Goal: Transaction & Acquisition: Obtain resource

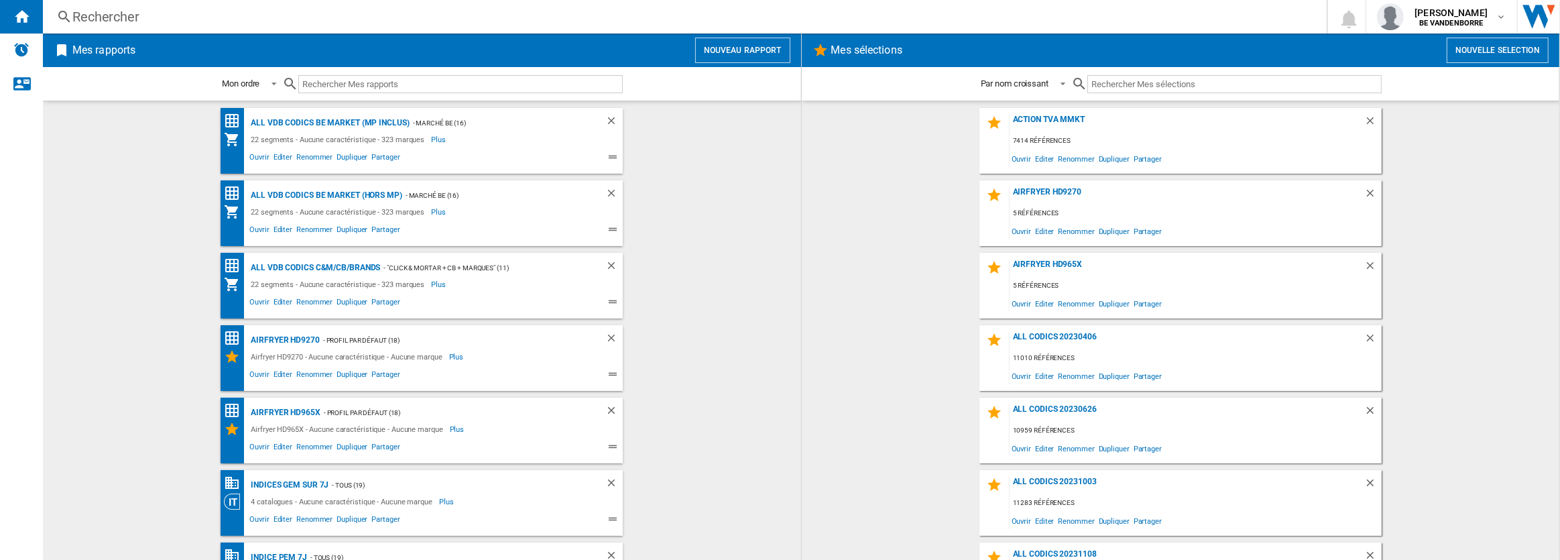
click at [729, 44] on button "Nouveau rapport" at bounding box center [742, 50] width 95 height 25
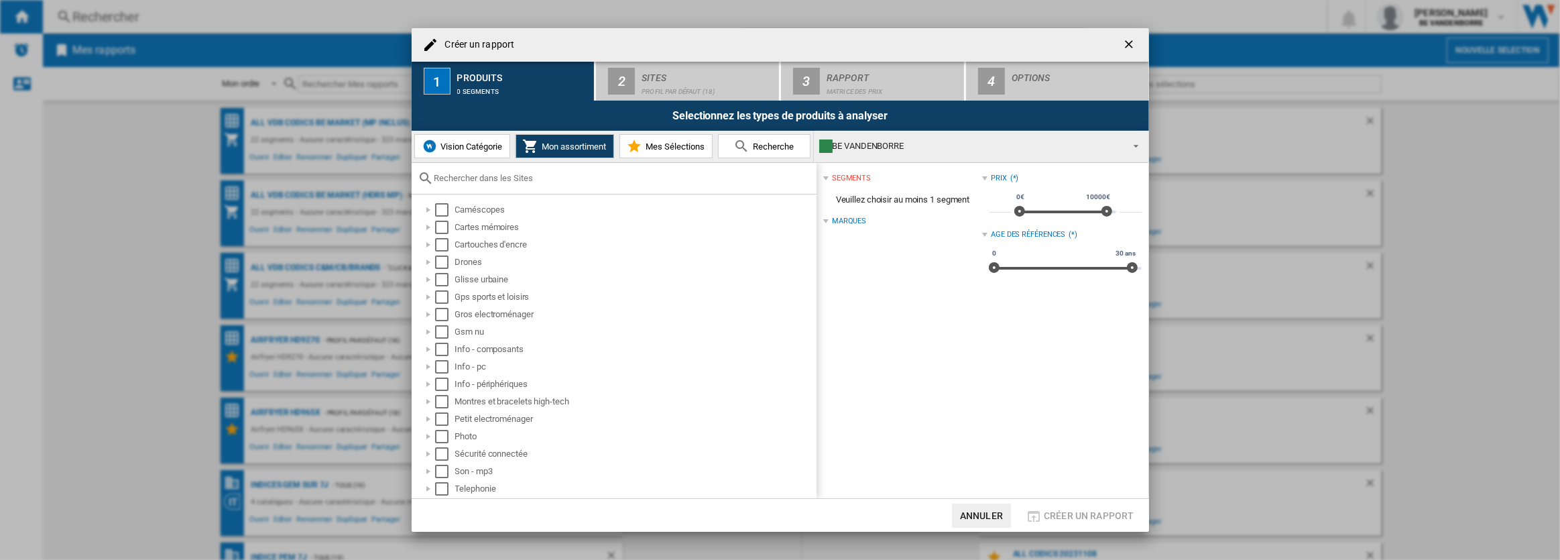
click at [465, 146] on span "Vision Catégorie" at bounding box center [470, 146] width 65 height 10
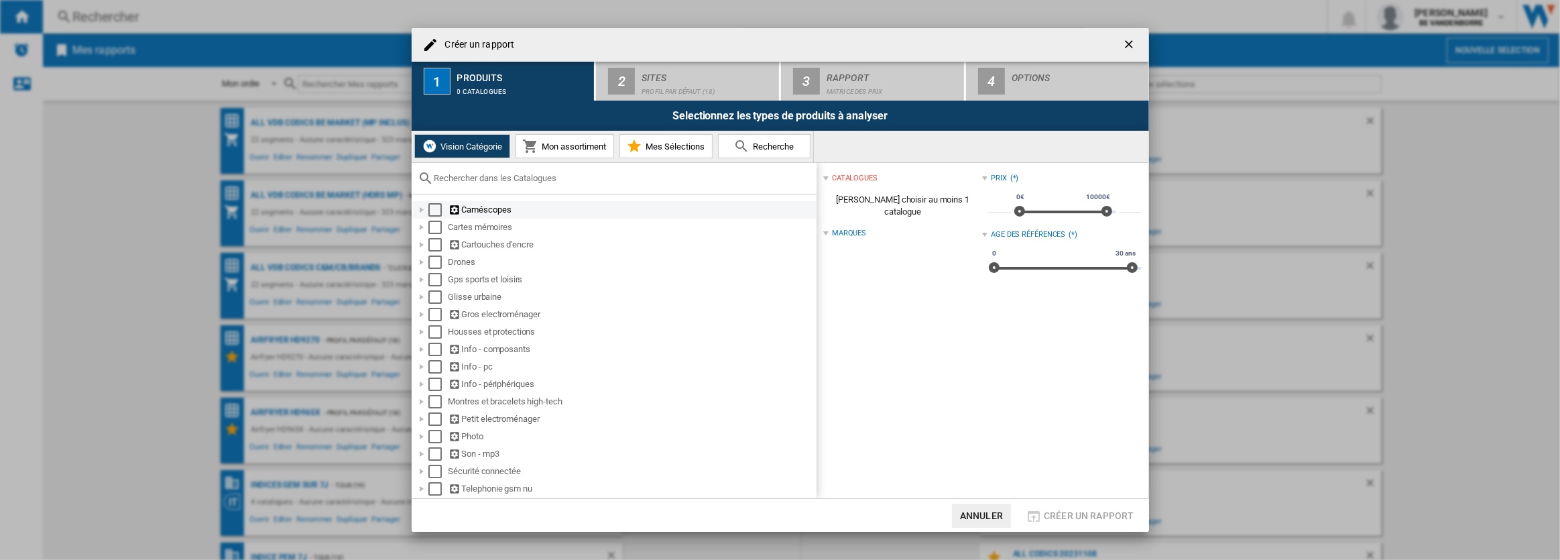
click at [434, 208] on div "Select" at bounding box center [434, 209] width 13 height 13
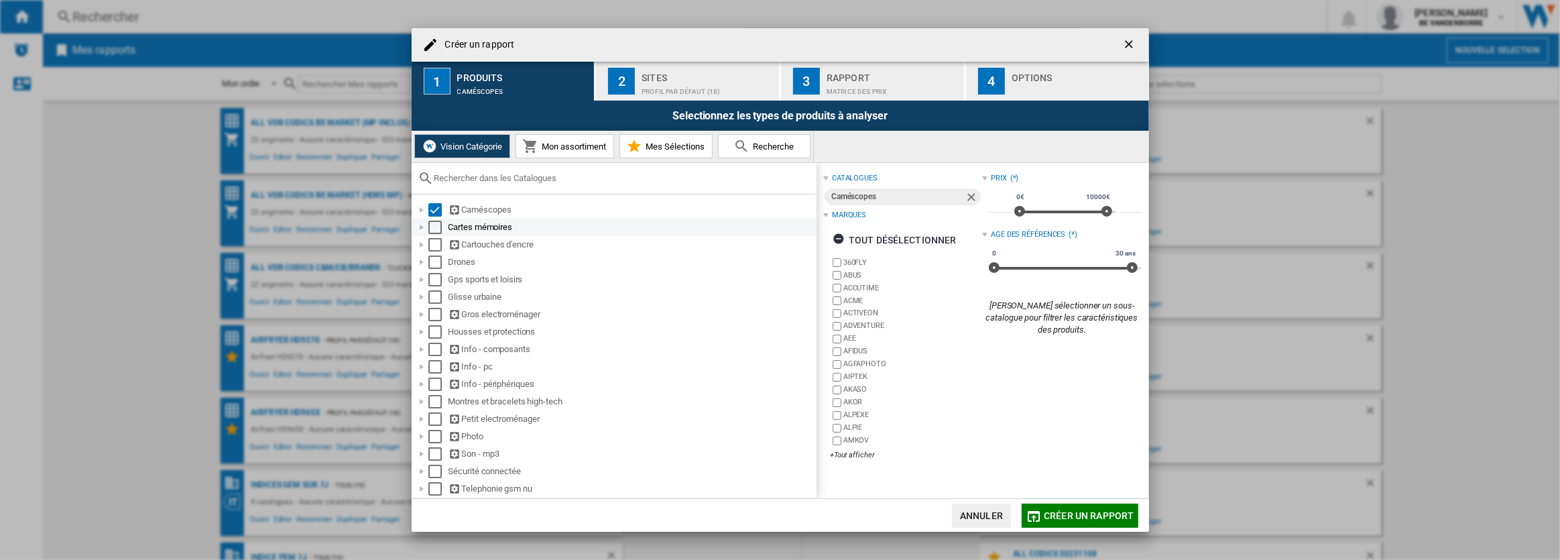
click at [434, 221] on div "Select" at bounding box center [434, 227] width 13 height 13
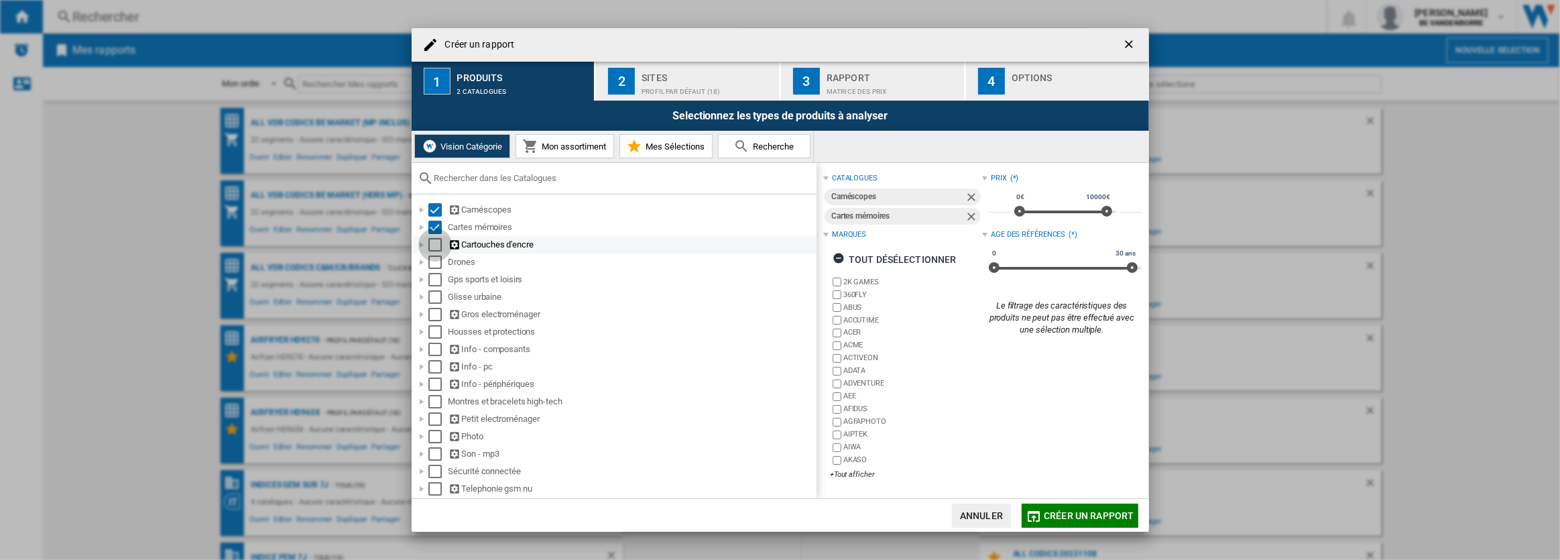
click at [434, 247] on div "Select" at bounding box center [434, 244] width 13 height 13
drag, startPoint x: 433, startPoint y: 260, endPoint x: 434, endPoint y: 268, distance: 8.1
click at [433, 261] on div "Select" at bounding box center [434, 261] width 13 height 13
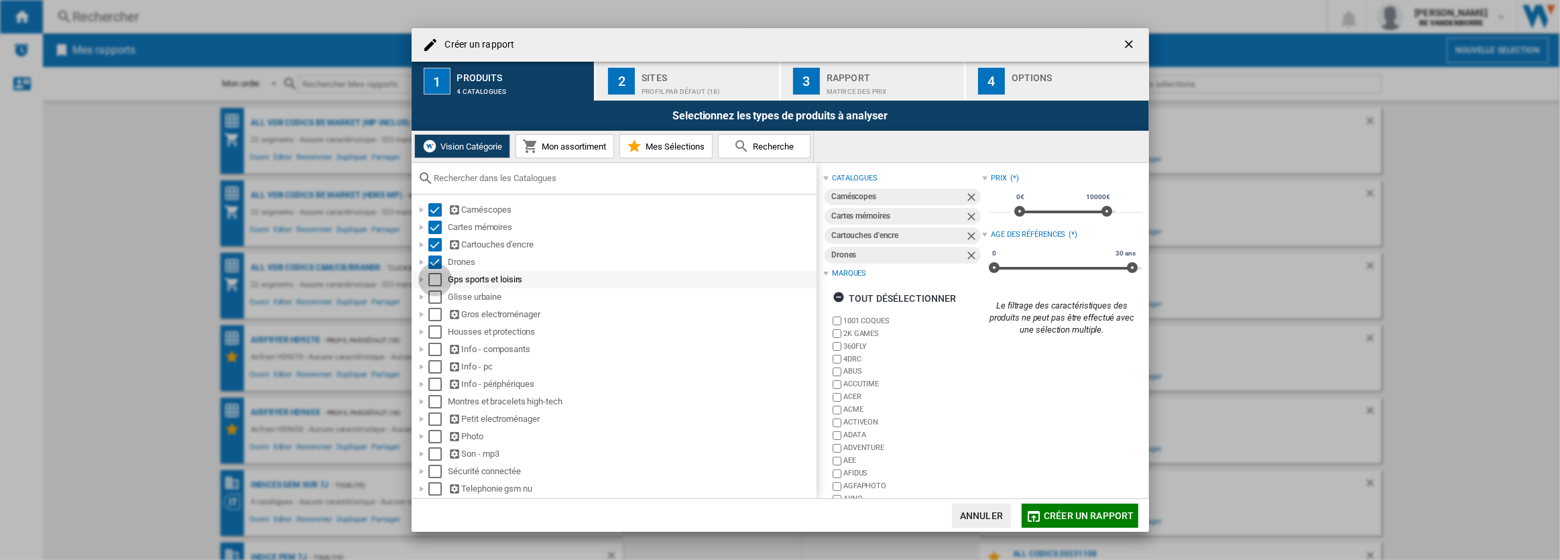
click at [436, 276] on div "Select" at bounding box center [434, 279] width 13 height 13
click at [436, 297] on div "Select" at bounding box center [434, 296] width 13 height 13
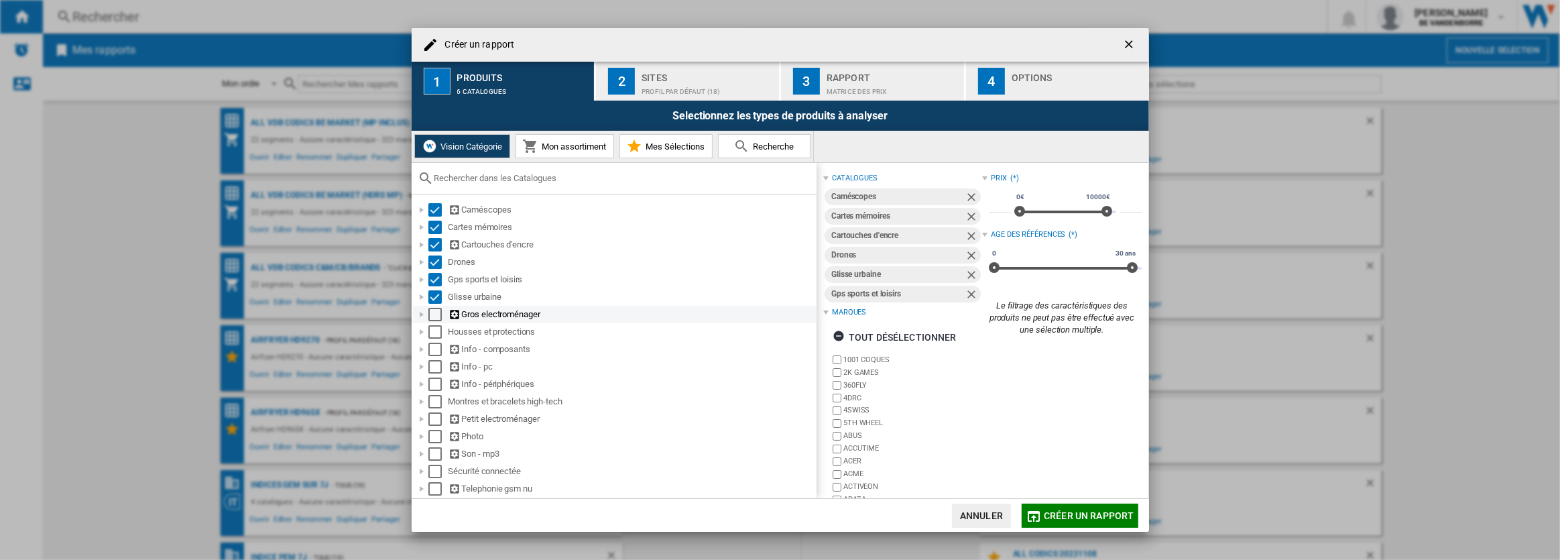
click at [436, 315] on div "Select" at bounding box center [434, 314] width 13 height 13
click at [436, 332] on div "Select" at bounding box center [434, 331] width 13 height 13
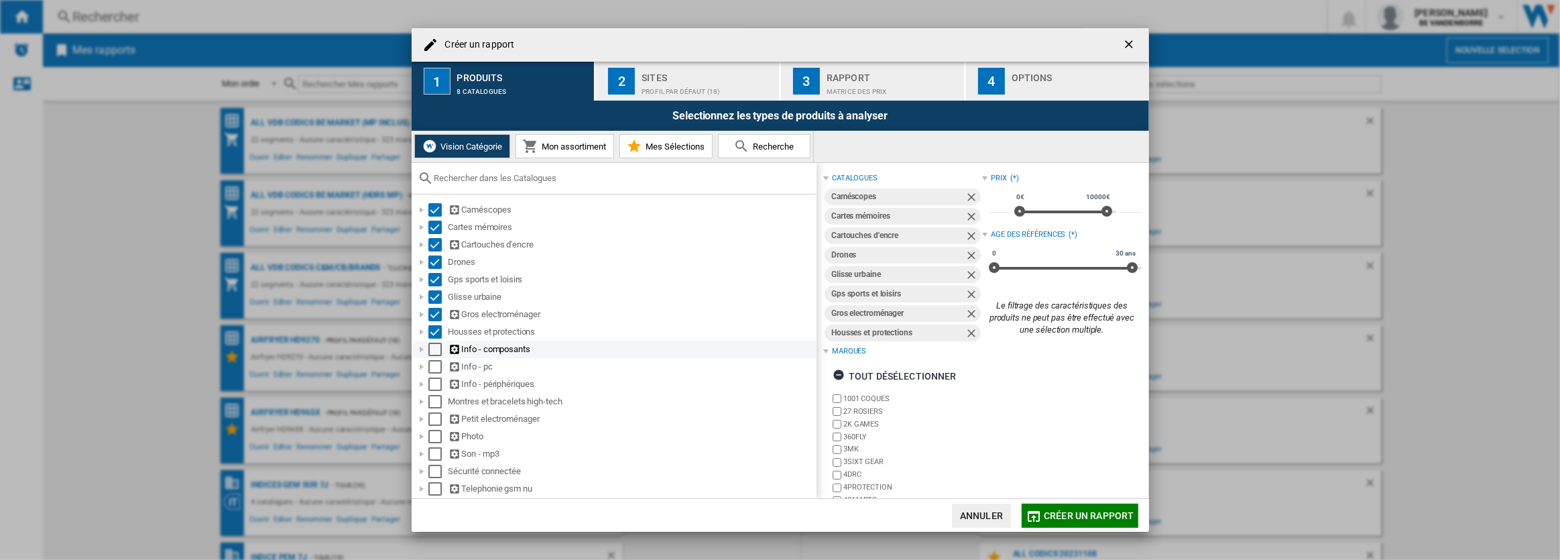
click at [435, 353] on div "Select" at bounding box center [434, 349] width 13 height 13
click at [435, 369] on div "Select" at bounding box center [434, 366] width 13 height 13
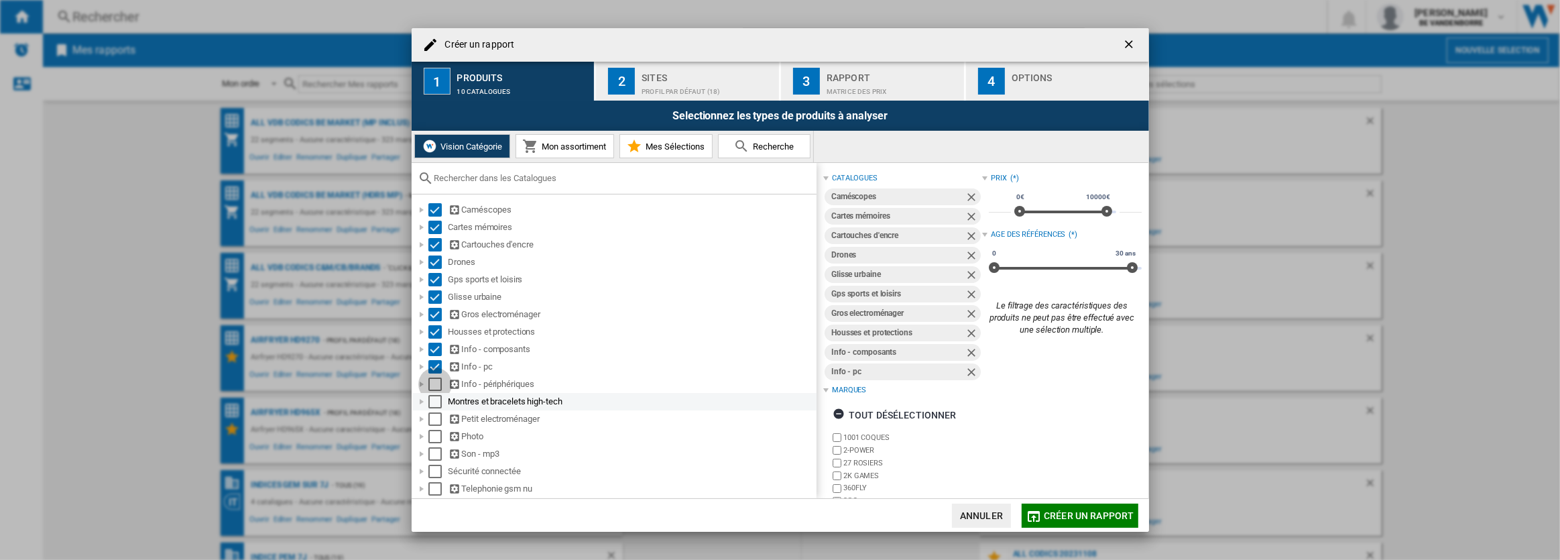
drag, startPoint x: 432, startPoint y: 389, endPoint x: 432, endPoint y: 406, distance: 16.1
click at [432, 390] on div "Info - périphériques" at bounding box center [615, 383] width 404 height 17
click at [433, 413] on div "Select" at bounding box center [434, 418] width 13 height 13
click at [435, 385] on div "Select" at bounding box center [434, 383] width 13 height 13
click at [436, 402] on div "Select" at bounding box center [434, 401] width 13 height 13
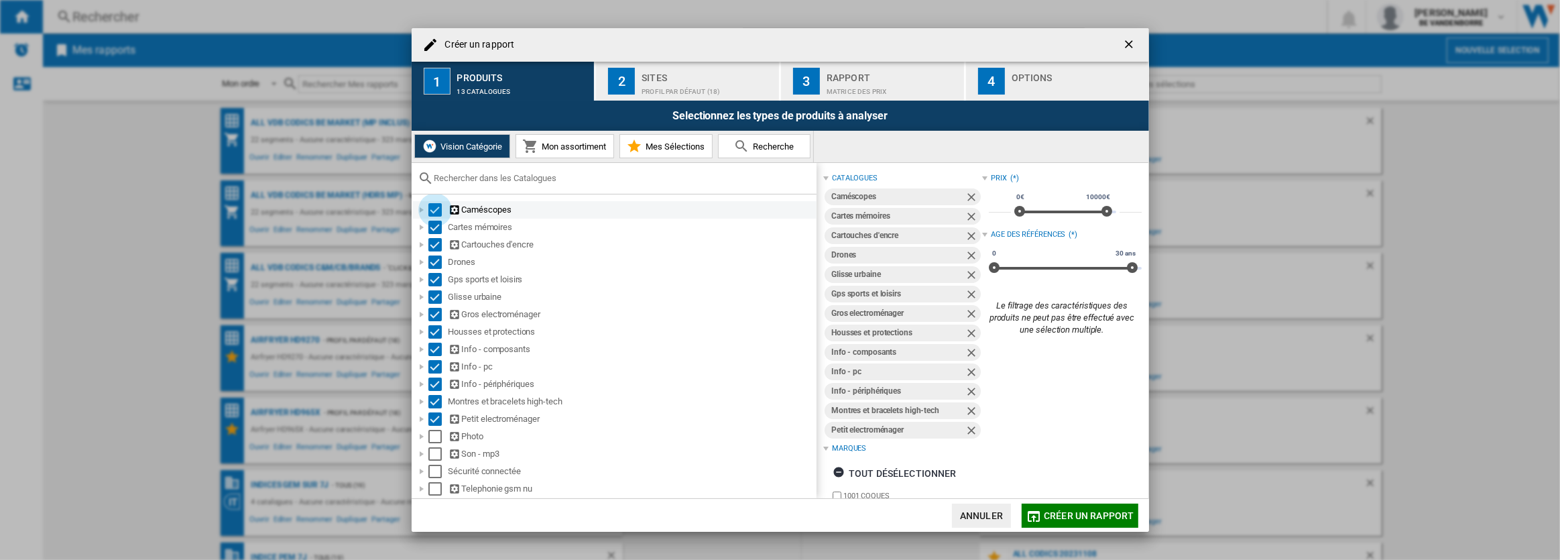
click at [432, 209] on div "Select" at bounding box center [434, 209] width 13 height 13
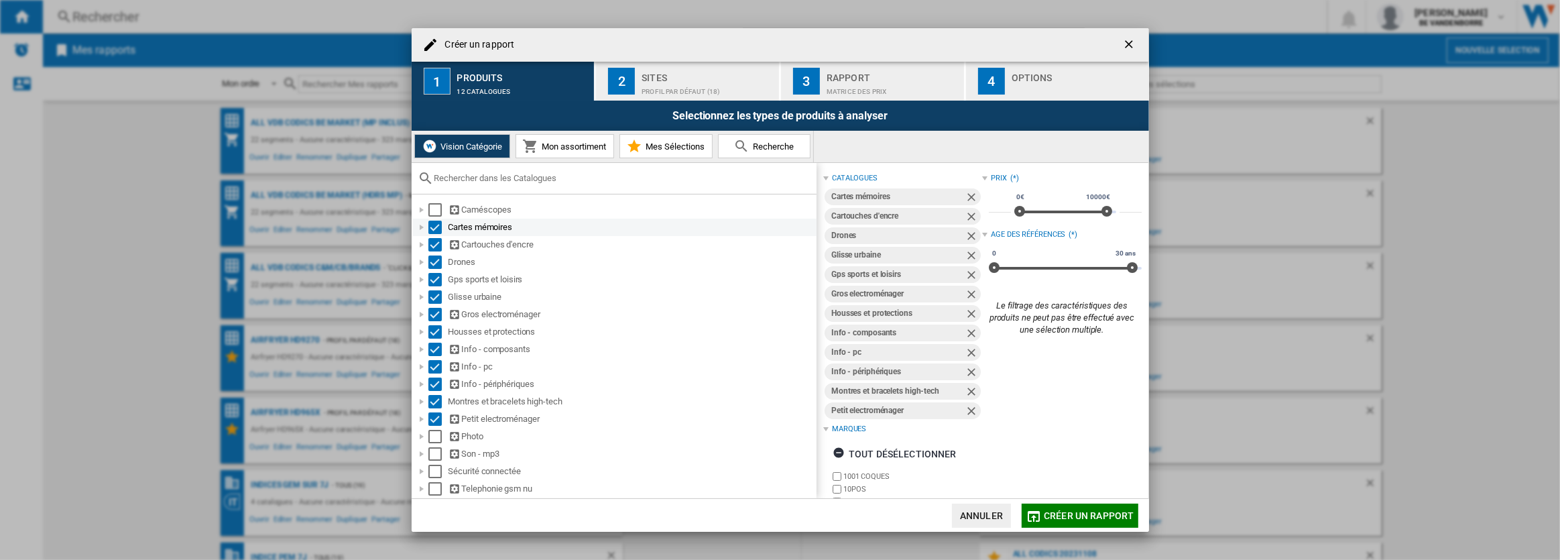
click at [430, 219] on div "Cartes mémoires" at bounding box center [615, 227] width 404 height 17
click at [430, 223] on div "Select" at bounding box center [434, 227] width 13 height 13
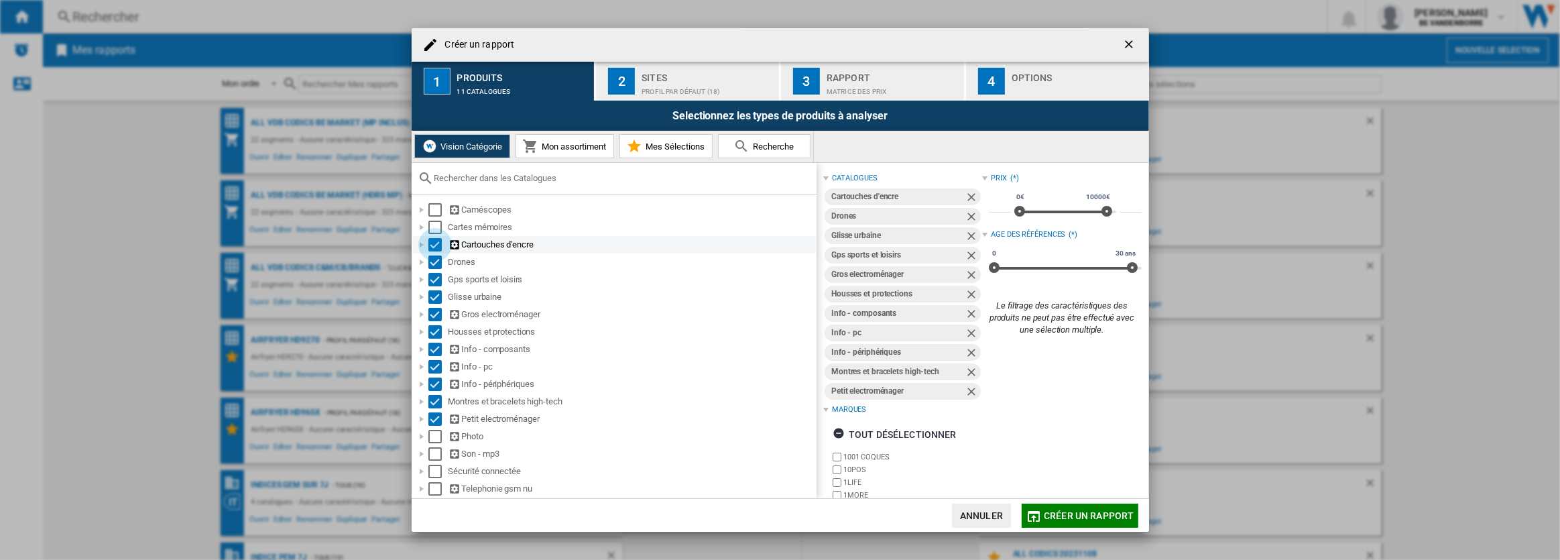
click at [436, 242] on div "Select" at bounding box center [434, 244] width 13 height 13
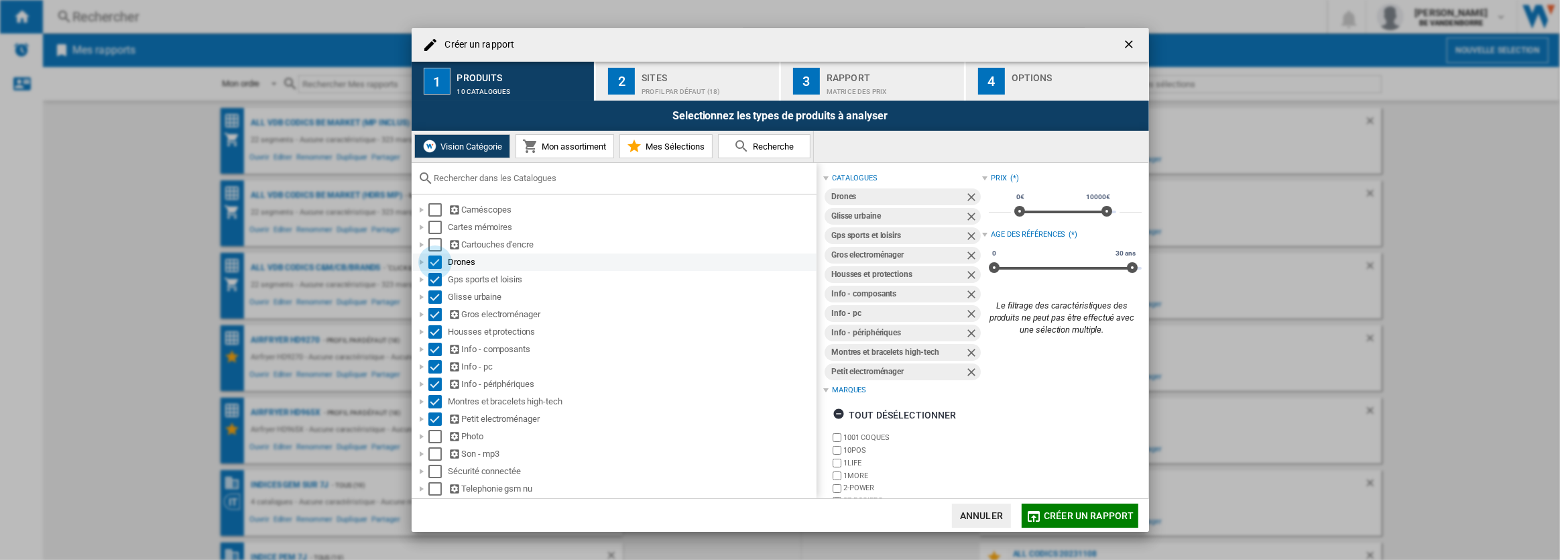
click at [436, 264] on div "Select" at bounding box center [434, 261] width 13 height 13
click at [434, 278] on div "Select" at bounding box center [434, 279] width 13 height 13
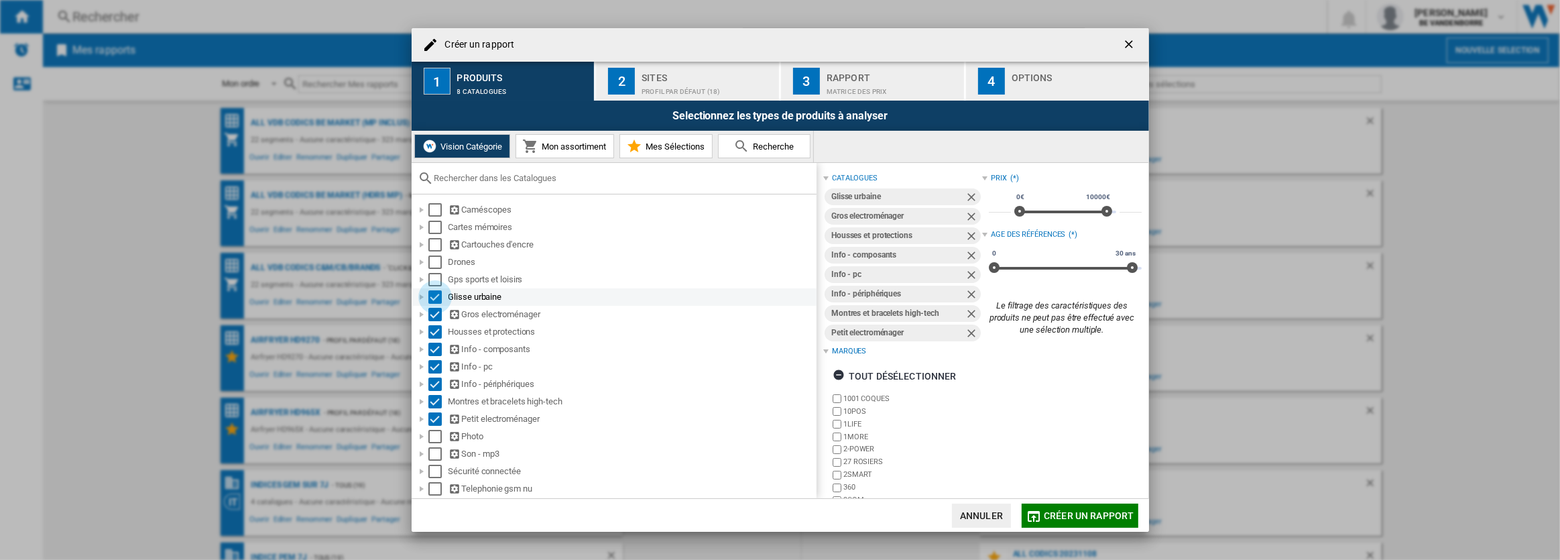
click at [431, 294] on div "Select" at bounding box center [434, 296] width 13 height 13
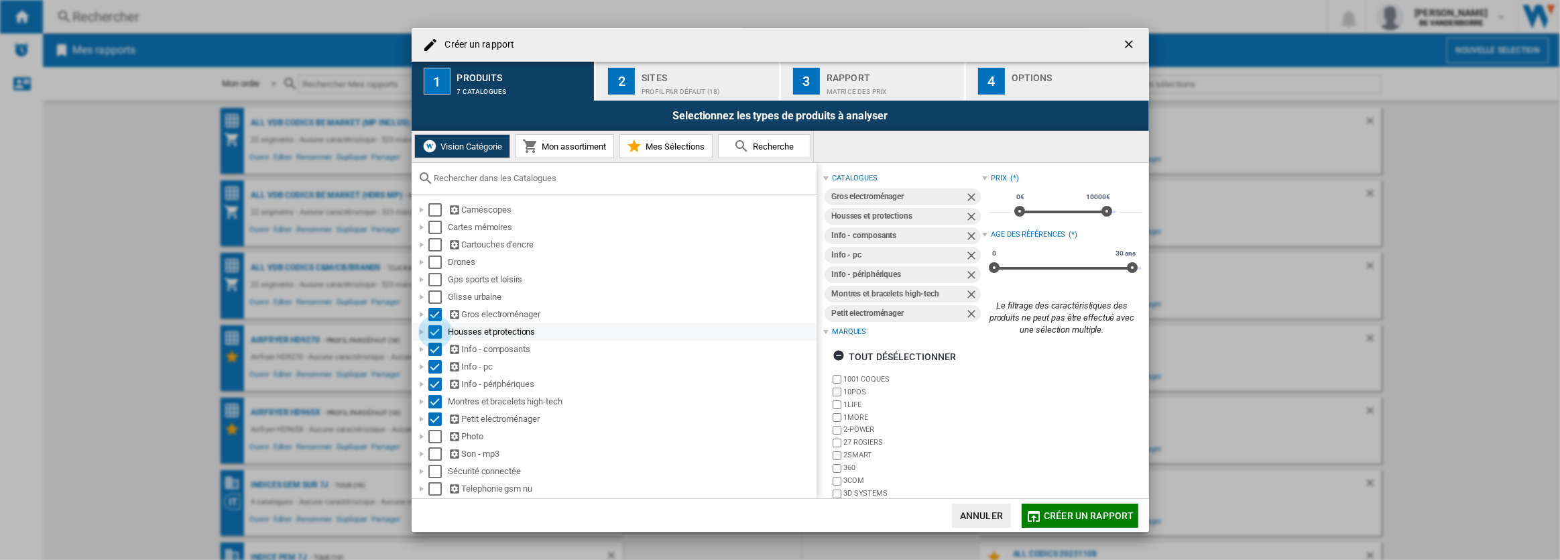
click at [432, 332] on div "Select" at bounding box center [434, 331] width 13 height 13
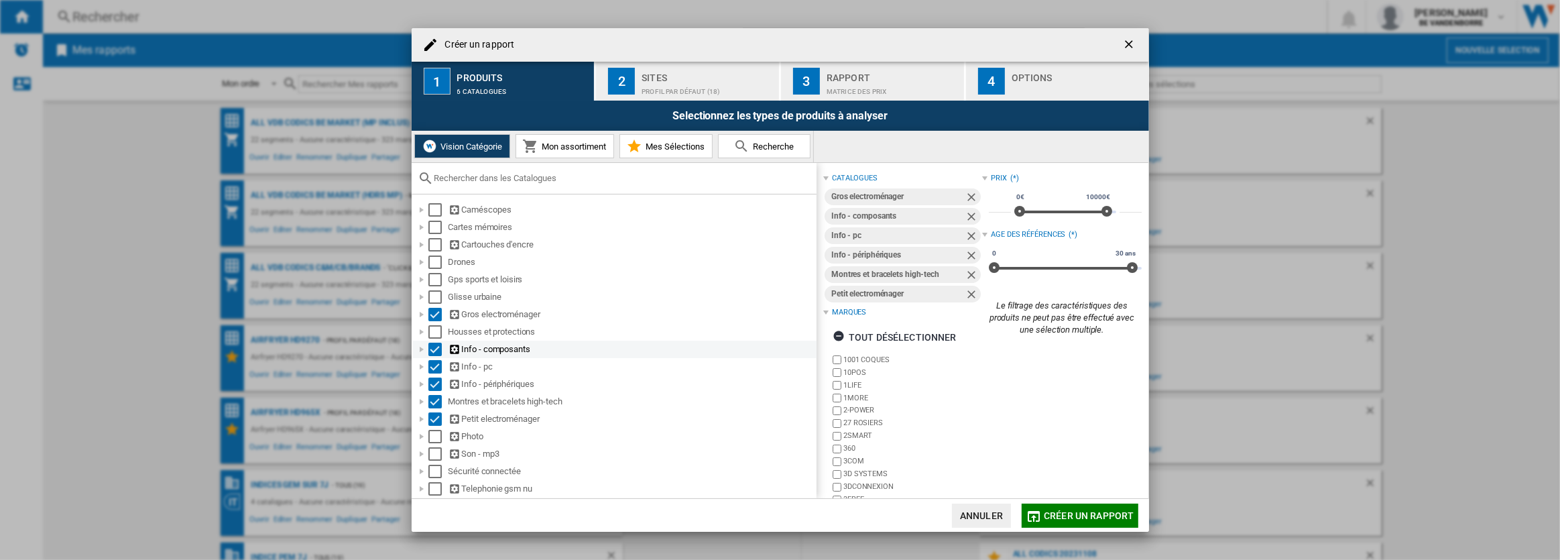
click at [434, 353] on div "Select" at bounding box center [434, 349] width 13 height 13
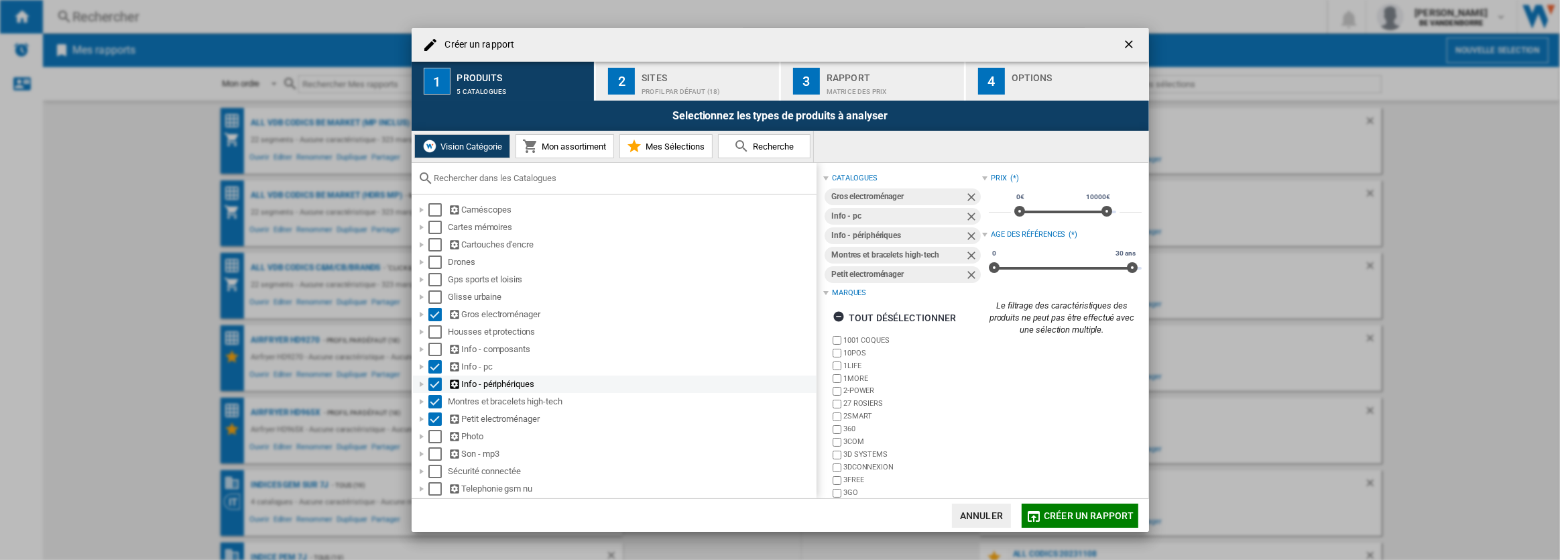
drag, startPoint x: 434, startPoint y: 364, endPoint x: 434, endPoint y: 376, distance: 12.1
click at [434, 365] on div "Select" at bounding box center [434, 366] width 13 height 13
click at [434, 383] on div "Select" at bounding box center [434, 383] width 13 height 13
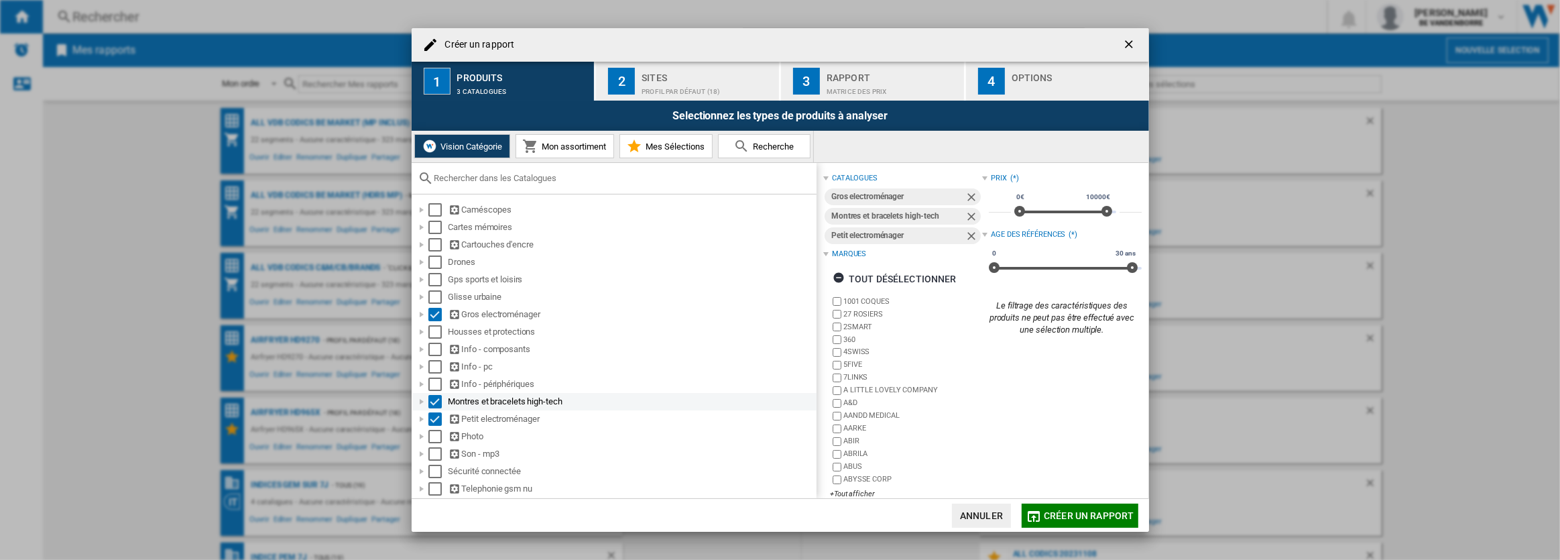
click at [434, 403] on div "Select" at bounding box center [434, 401] width 13 height 13
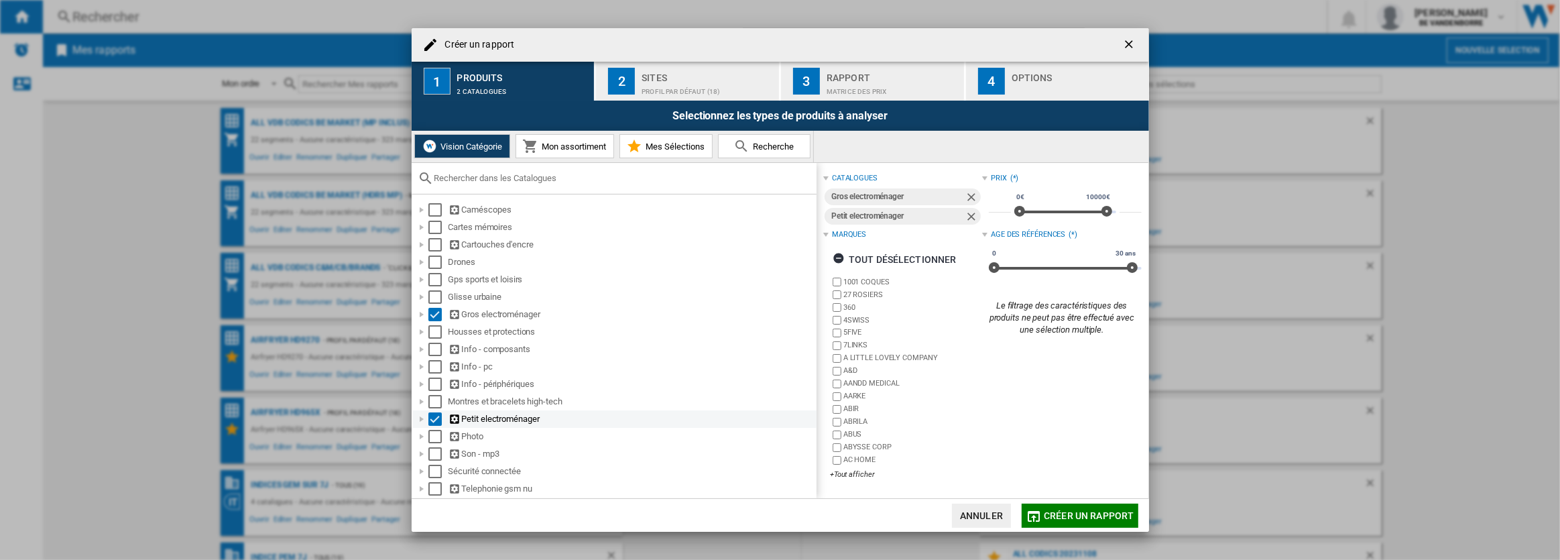
click at [431, 420] on div "Select" at bounding box center [434, 418] width 13 height 13
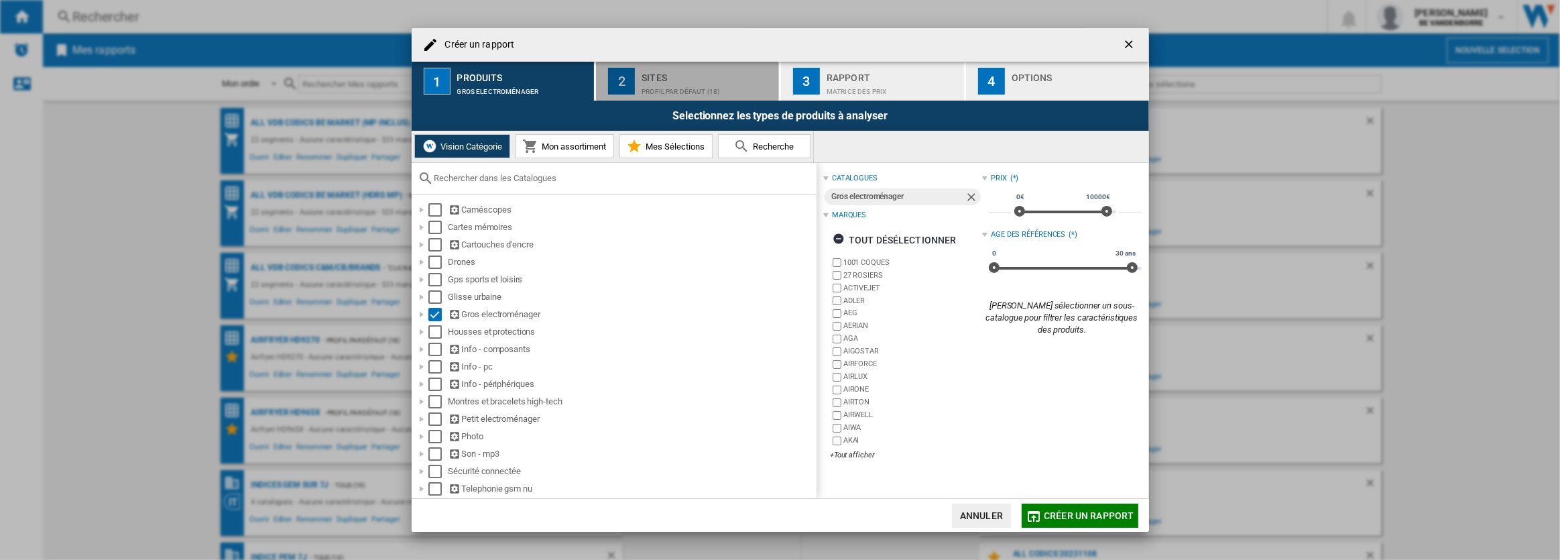
click at [676, 87] on div "Profil par défaut (18)" at bounding box center [708, 88] width 132 height 14
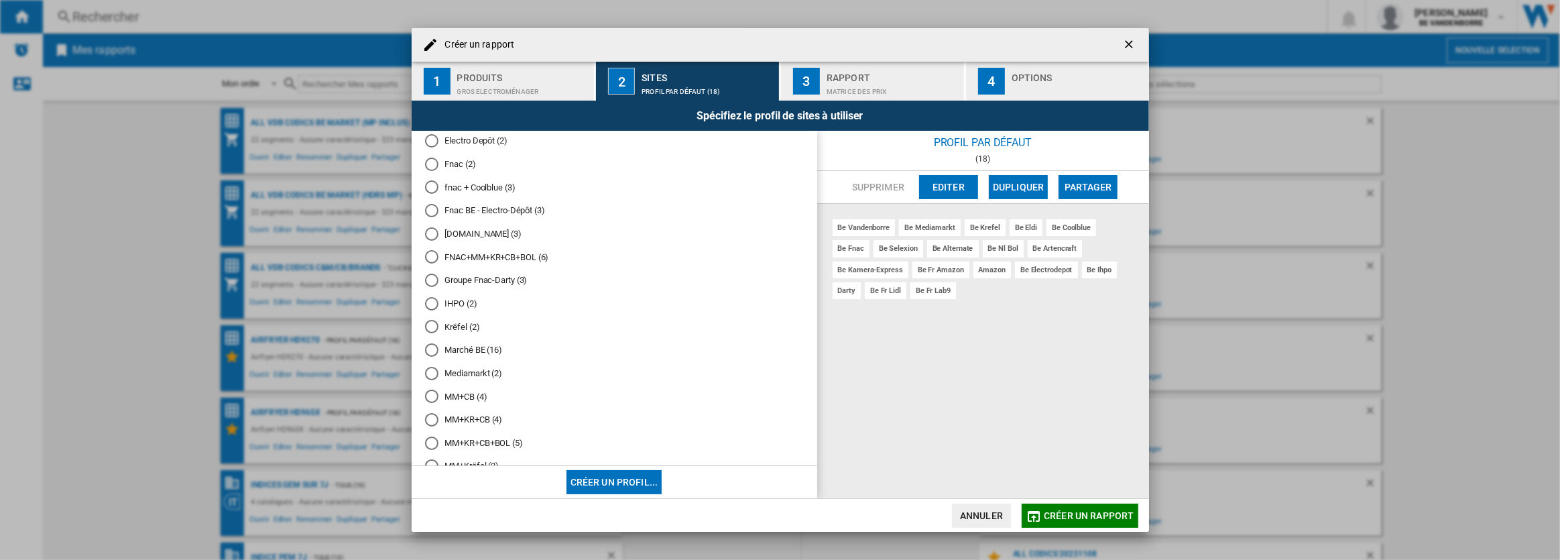
scroll to position [650, 0]
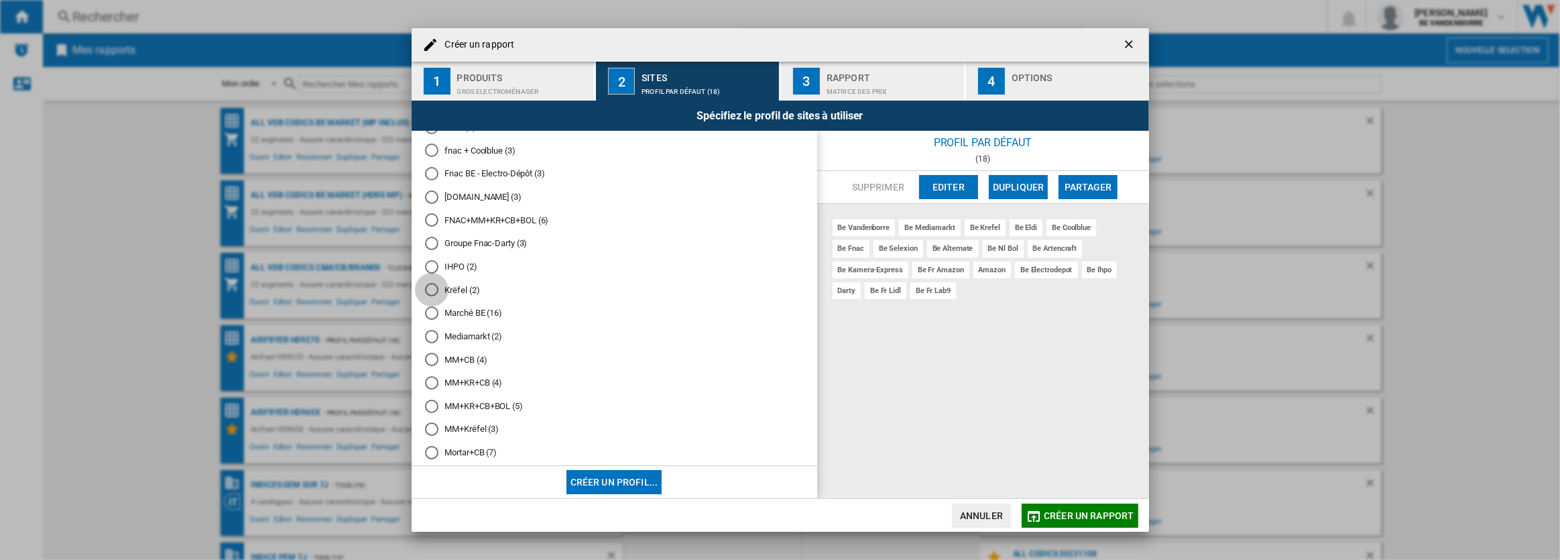
click at [431, 292] on div "Krëfel (2)" at bounding box center [431, 289] width 13 height 13
click at [870, 84] on div "Matrice des prix" at bounding box center [893, 88] width 132 height 14
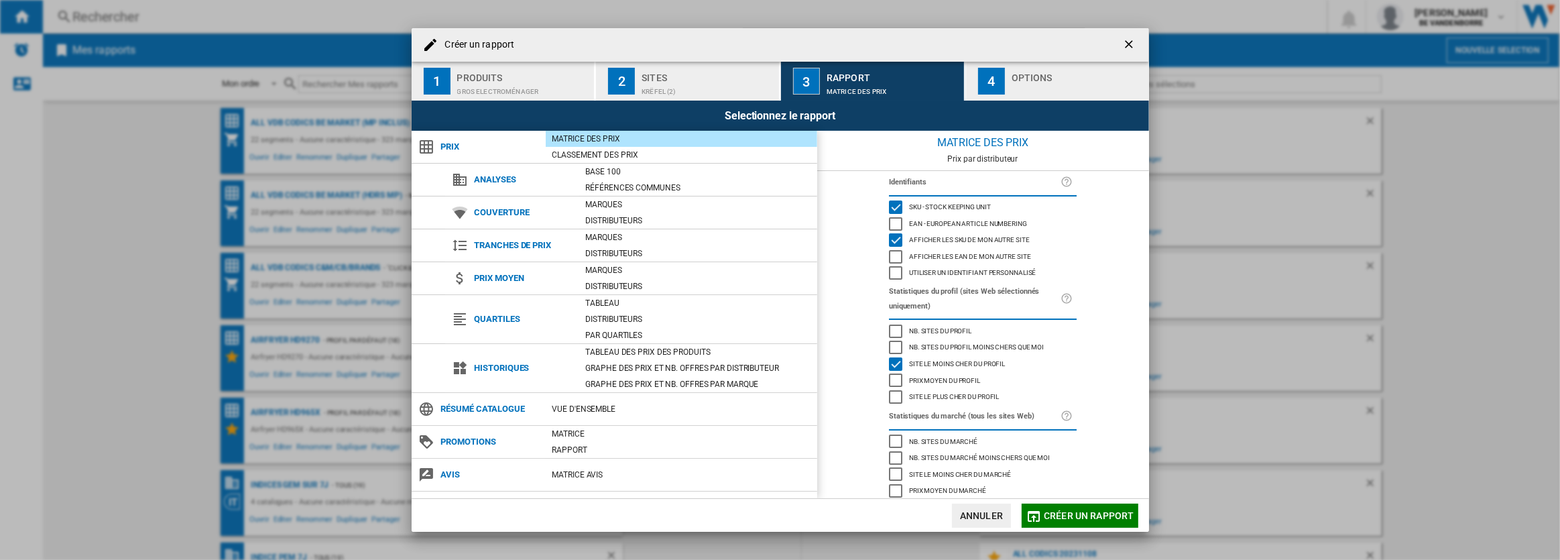
click at [1029, 83] on div "button" at bounding box center [1078, 88] width 132 height 14
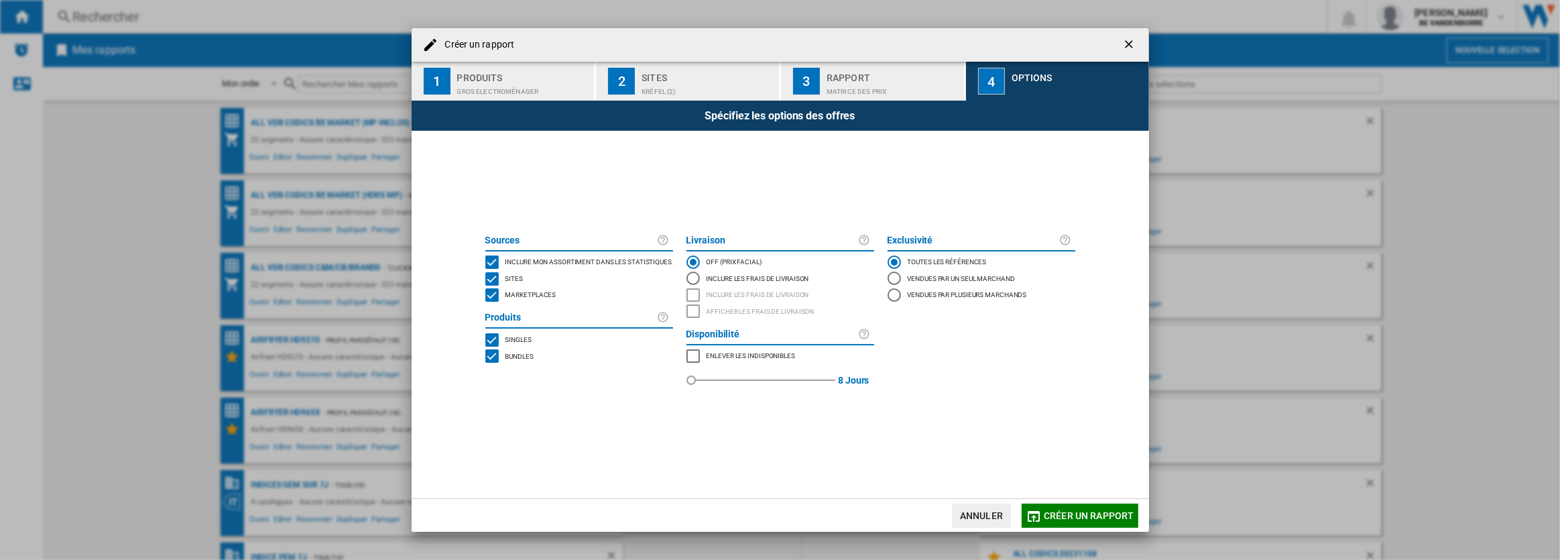
click at [493, 294] on div "MARKETPLACES" at bounding box center [491, 294] width 13 height 13
click at [1074, 507] on button "Créer un rapport" at bounding box center [1080, 515] width 116 height 24
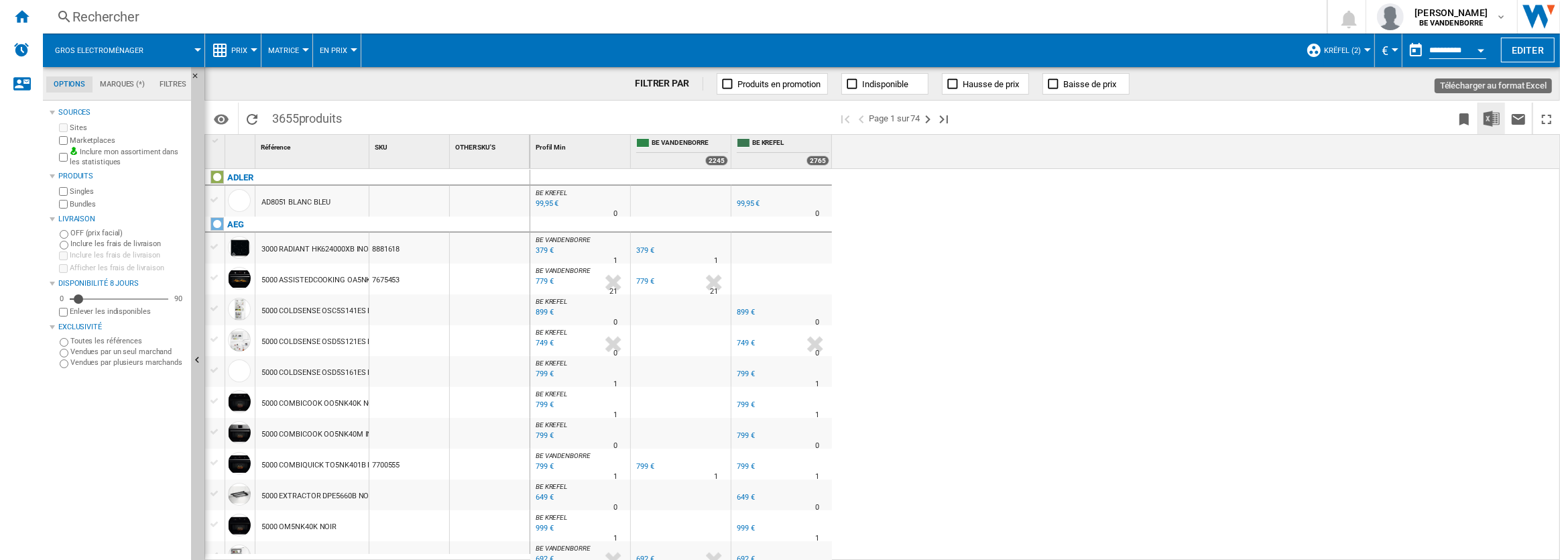
click at [1494, 121] on img "Télécharger au format Excel" at bounding box center [1491, 119] width 16 height 16
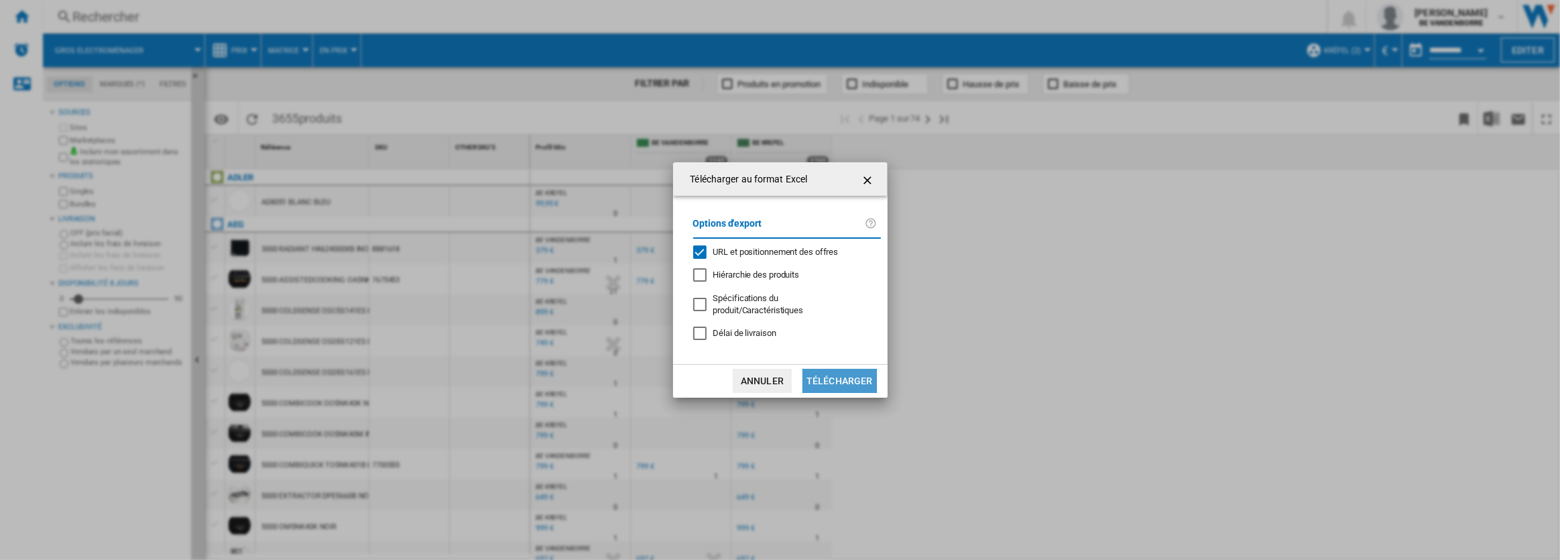
click at [841, 373] on button "Télécharger" at bounding box center [839, 381] width 74 height 24
